Goal: Task Accomplishment & Management: Use online tool/utility

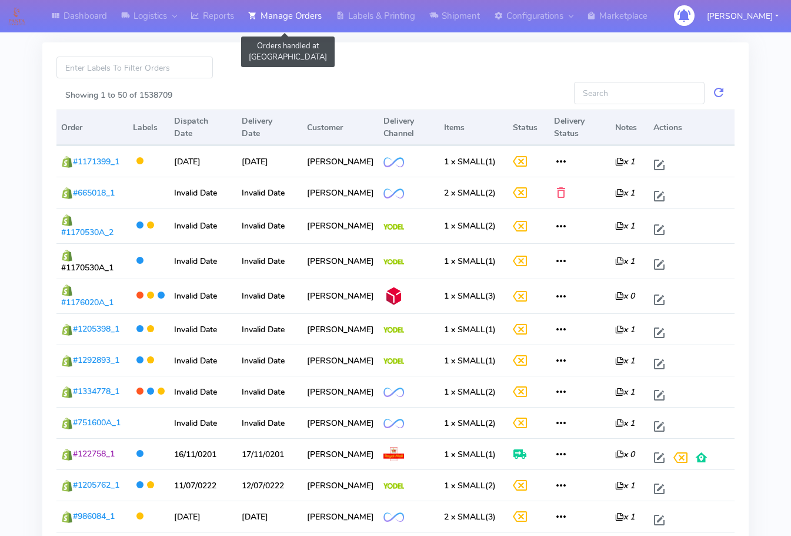
click at [274, 25] on link "Manage Orders" at bounding box center [285, 16] width 88 height 32
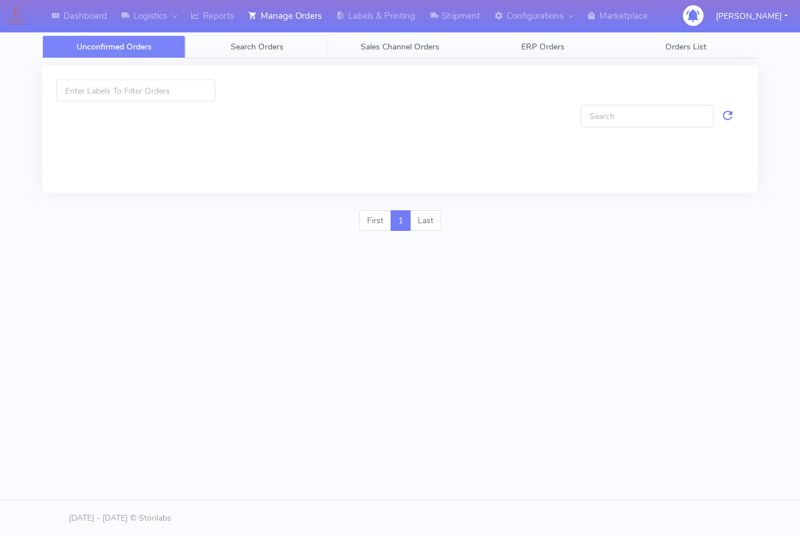
click at [255, 46] on span "Search Orders" at bounding box center [257, 46] width 53 height 11
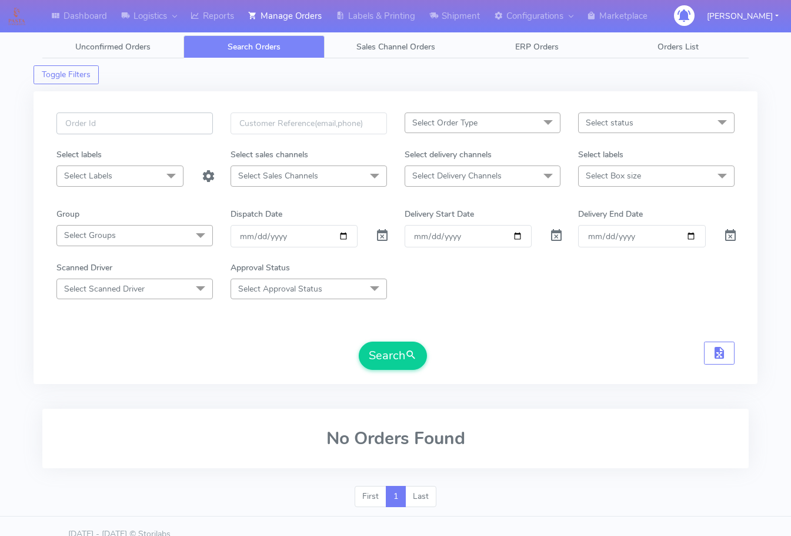
click at [137, 131] on input "text" at bounding box center [134, 123] width 157 height 22
paste input "1621882"
type input "1621882"
click at [380, 232] on span at bounding box center [382, 237] width 14 height 11
click at [390, 361] on button "Search" at bounding box center [393, 355] width 68 height 28
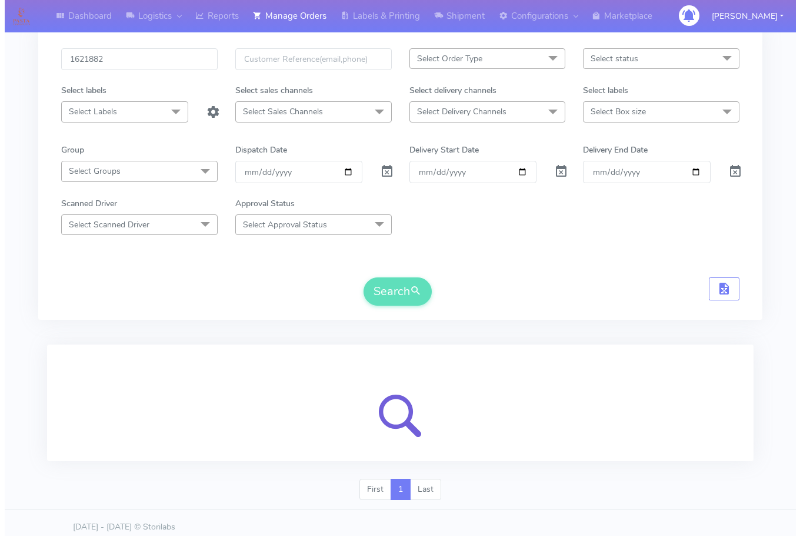
scroll to position [73, 0]
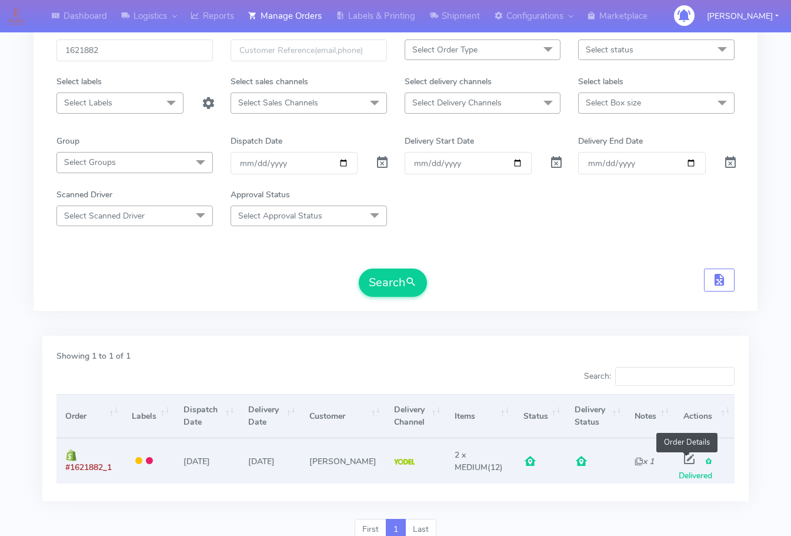
click at [683, 456] on span at bounding box center [689, 460] width 21 height 11
select select "5"
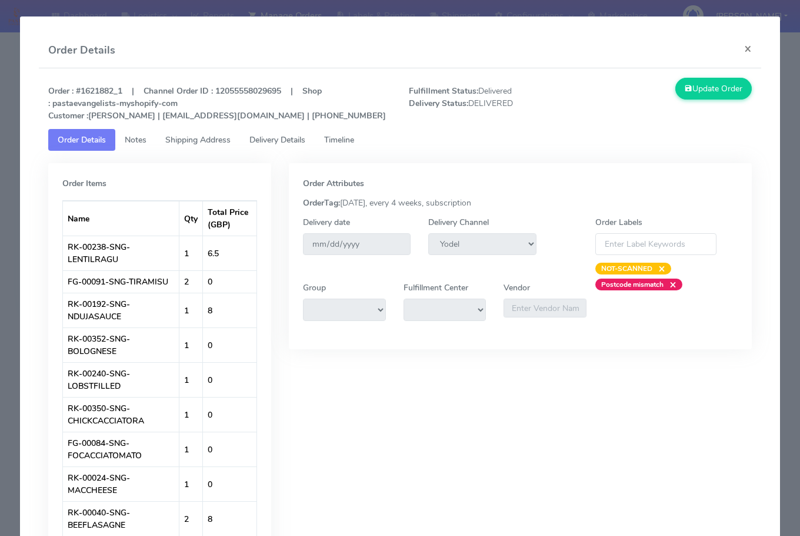
click at [213, 138] on span "Shipping Address" at bounding box center [197, 139] width 65 height 11
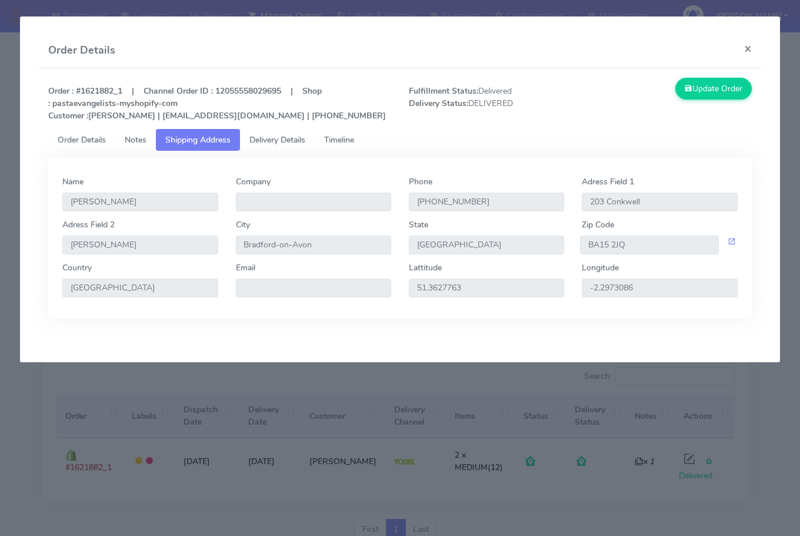
click at [266, 139] on span "Delivery Details" at bounding box center [278, 139] width 56 height 11
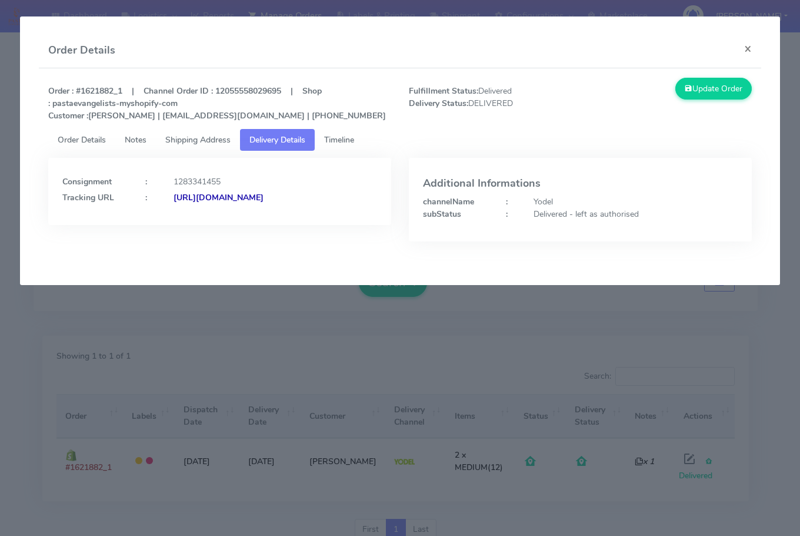
drag, startPoint x: 317, startPoint y: 215, endPoint x: 191, endPoint y: 230, distance: 127.4
click at [191, 225] on div "Consignment : 1283341455 Tracking URL : [URL][DOMAIN_NAME]" at bounding box center [219, 191] width 343 height 67
copy strong "JJD0002249960892354"
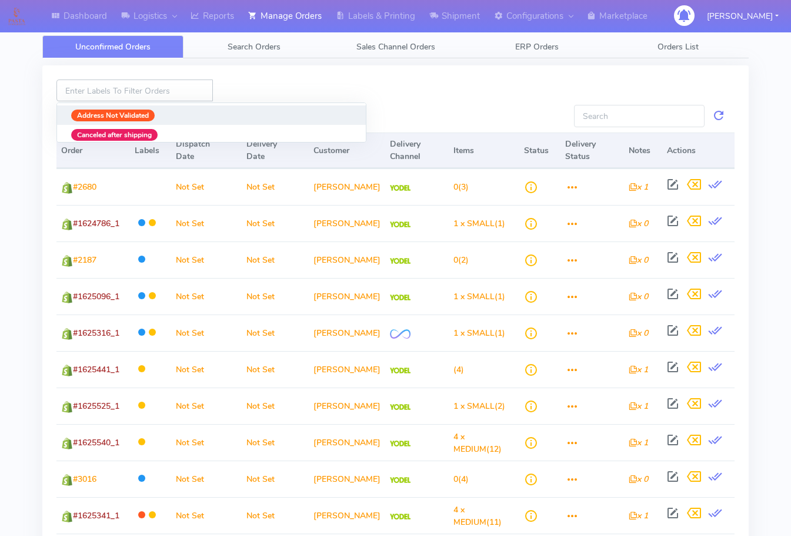
click at [169, 85] on input at bounding box center [134, 90] width 157 height 22
paste input "1625582"
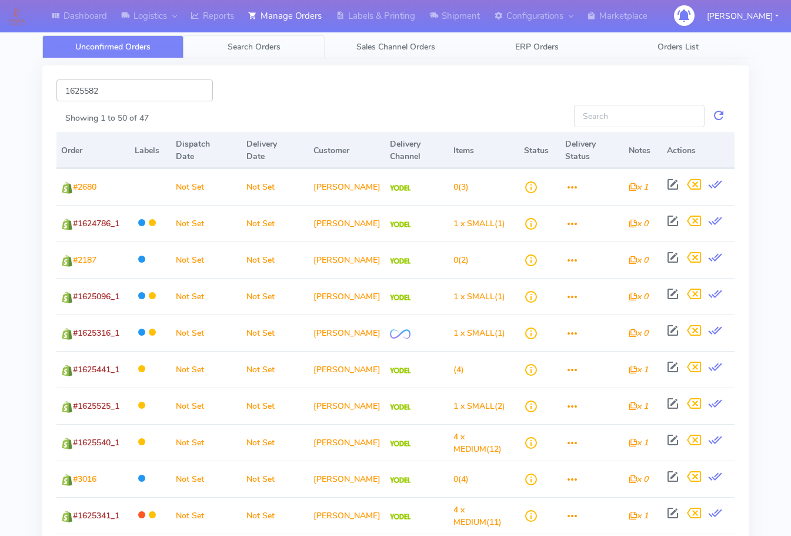
type input "1625582"
click at [258, 46] on span "Search Orders" at bounding box center [254, 46] width 53 height 11
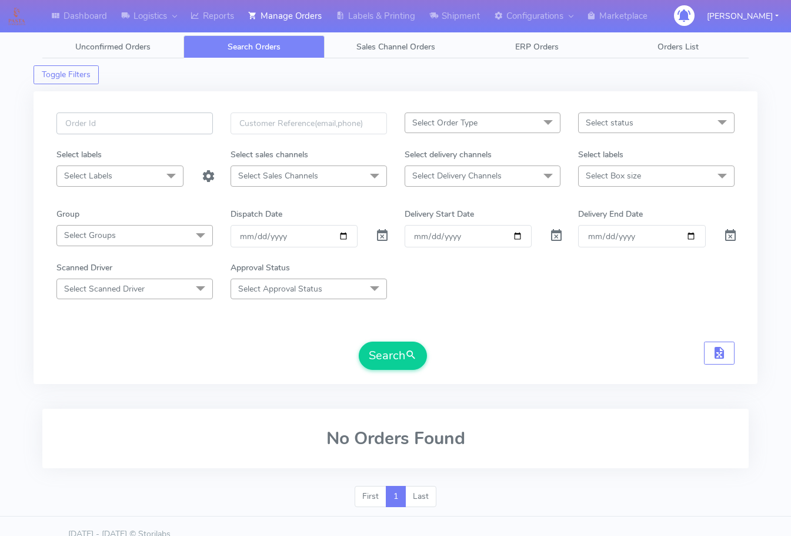
drag, startPoint x: 116, startPoint y: 119, endPoint x: 268, endPoint y: 220, distance: 182.6
click at [116, 119] on input "text" at bounding box center [134, 123] width 157 height 22
paste input "1625582"
type input "1625582"
click at [387, 239] on span at bounding box center [382, 237] width 14 height 11
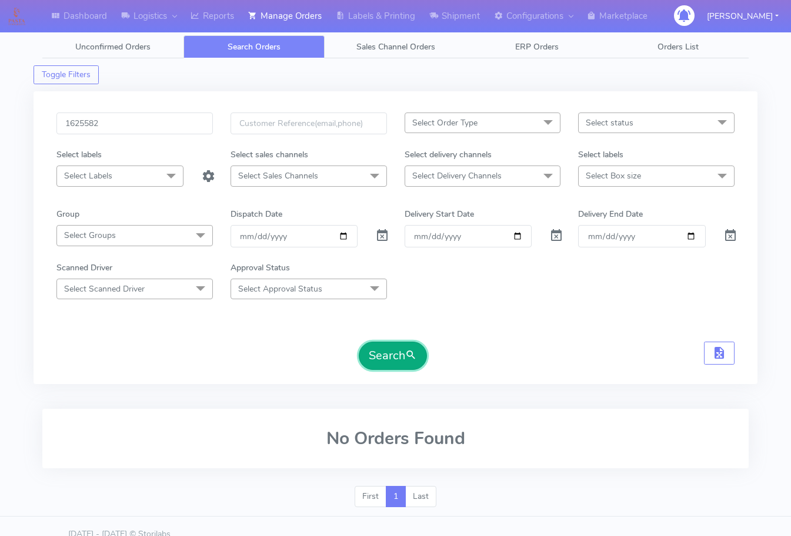
click at [393, 367] on button "Search" at bounding box center [393, 355] width 68 height 28
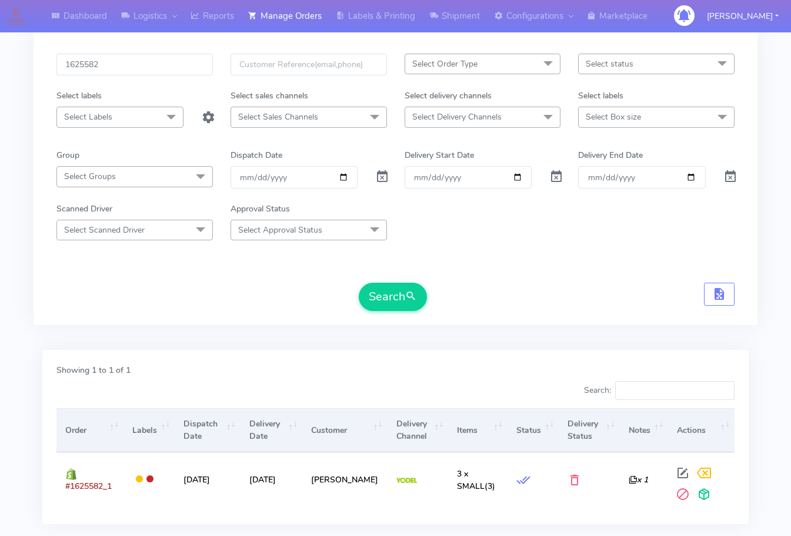
scroll to position [130, 0]
